Goal: Find specific page/section: Find specific page/section

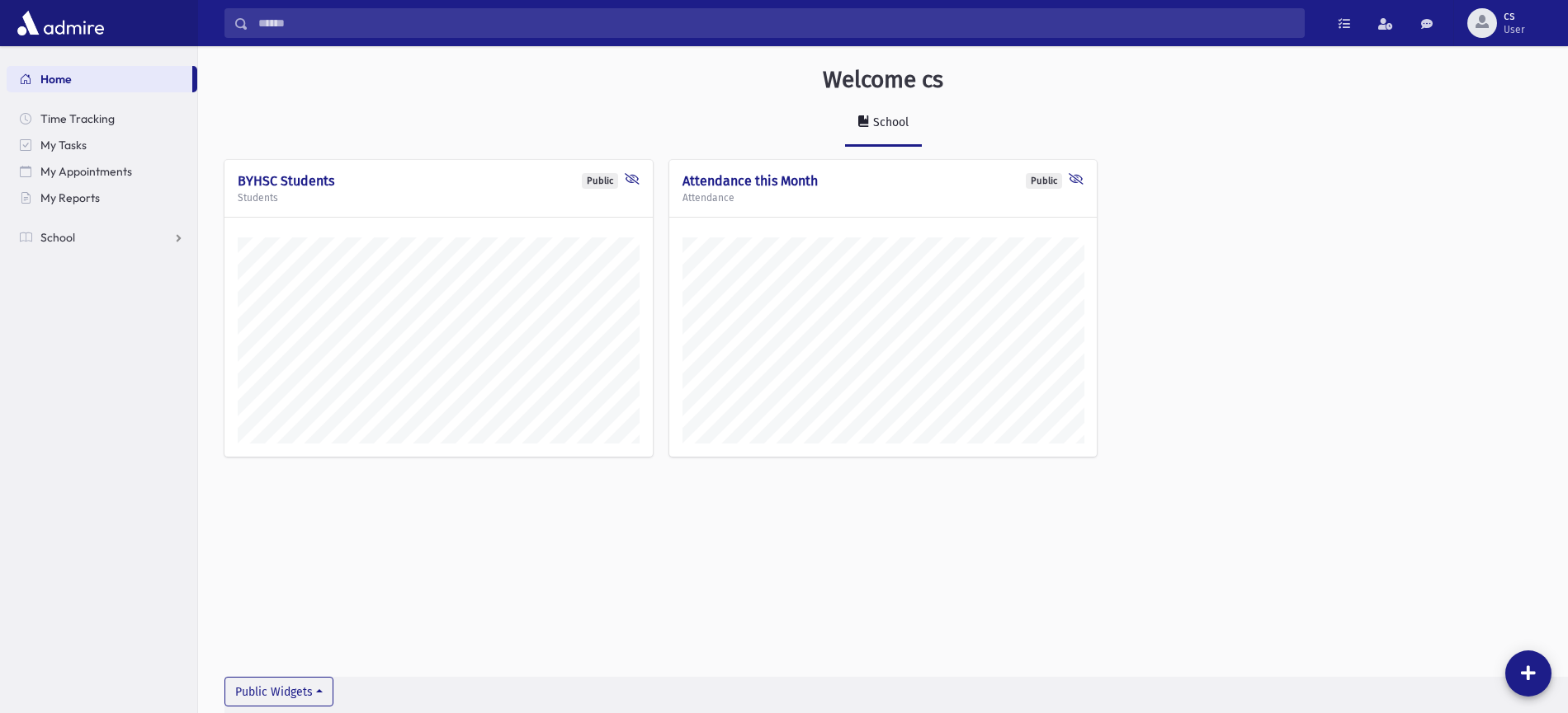
scroll to position [704, 1369]
click at [179, 228] on link "School" at bounding box center [102, 237] width 190 height 26
click at [69, 264] on span "Students" at bounding box center [72, 263] width 45 height 14
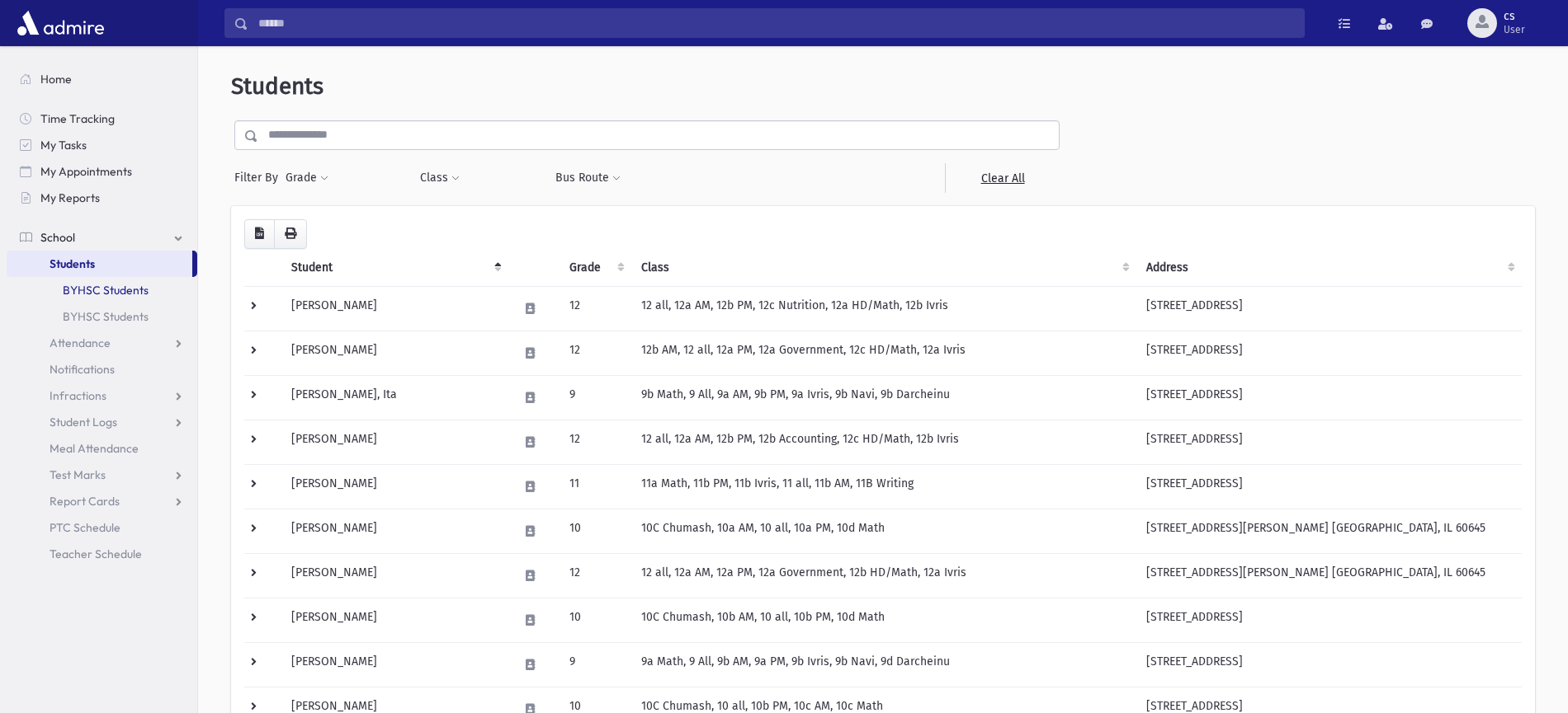
click at [126, 290] on link "BYHSC Students" at bounding box center [102, 290] width 190 height 26
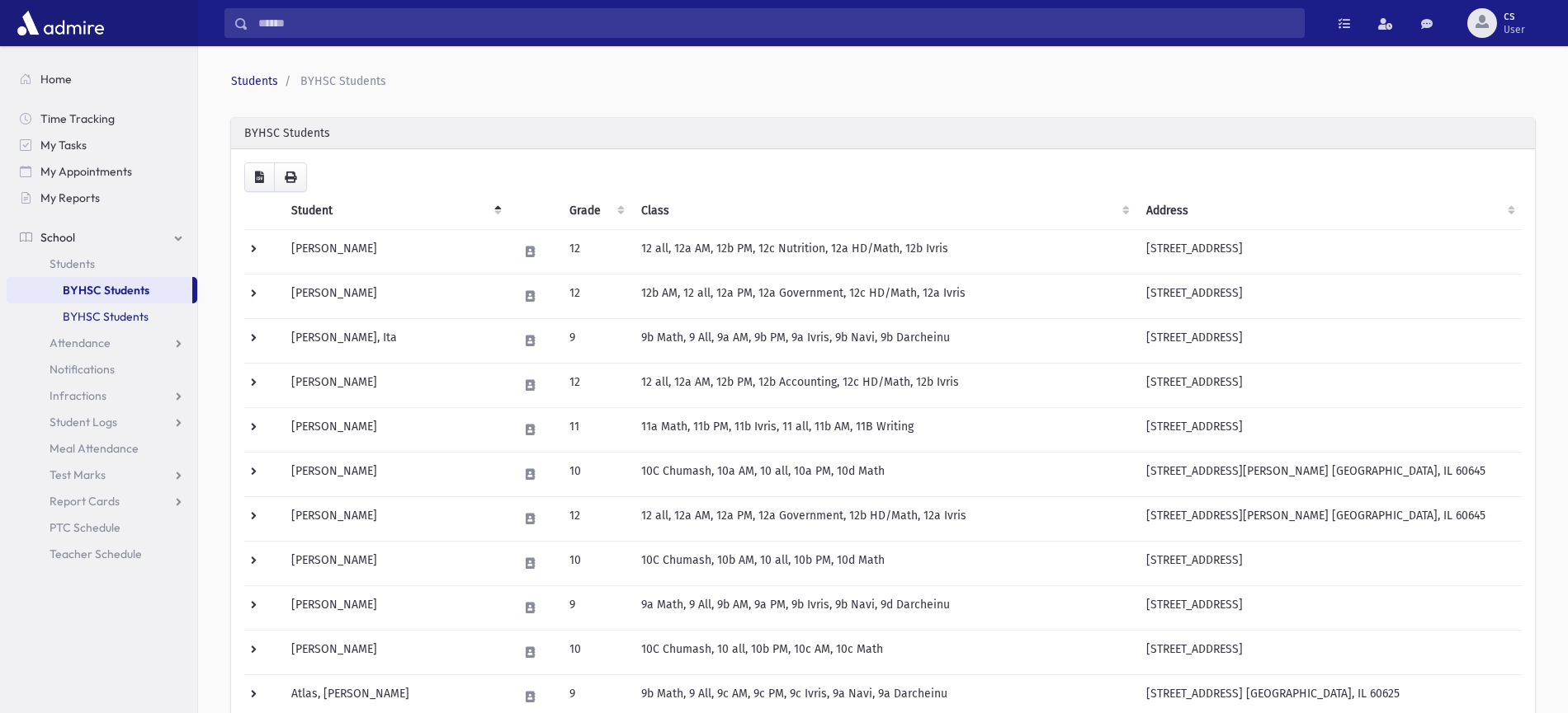
click at [120, 316] on link "BYHSC Students" at bounding box center [102, 316] width 190 height 26
click at [175, 469] on link "Test Marks" at bounding box center [102, 474] width 190 height 26
click at [105, 292] on link "BYHSC Students" at bounding box center [102, 290] width 190 height 26
click at [97, 416] on span "Student Logs" at bounding box center [84, 421] width 67 height 14
click at [99, 552] on span "Report Cards" at bounding box center [84, 554] width 70 height 14
